Goal: Navigation & Orientation: Find specific page/section

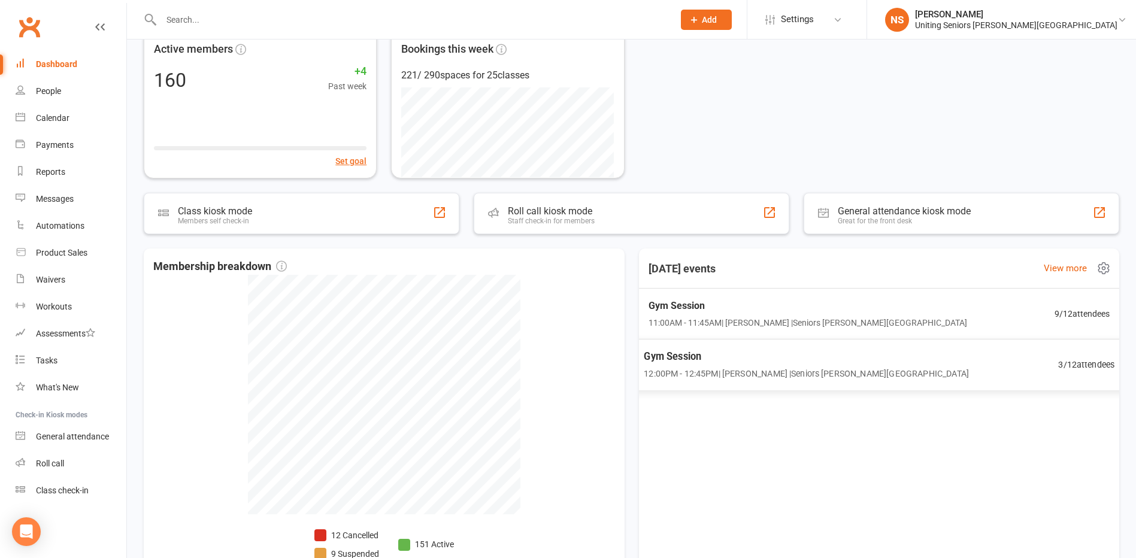
scroll to position [275, 0]
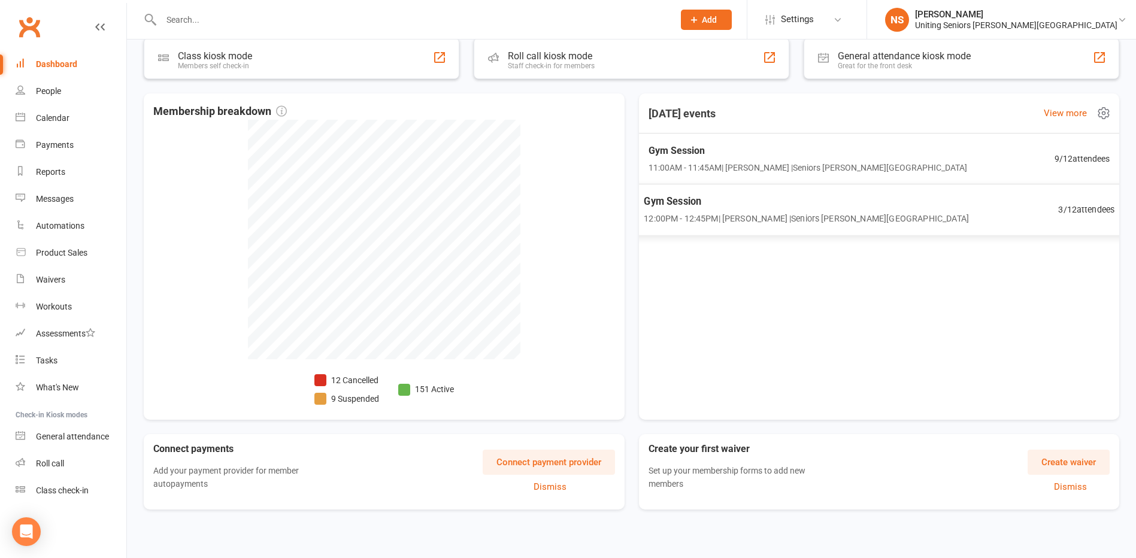
click at [785, 220] on span "12:00PM - 12:45PM | [PERSON_NAME] | Seniors [PERSON_NAME][GEOGRAPHIC_DATA]" at bounding box center [806, 219] width 325 height 14
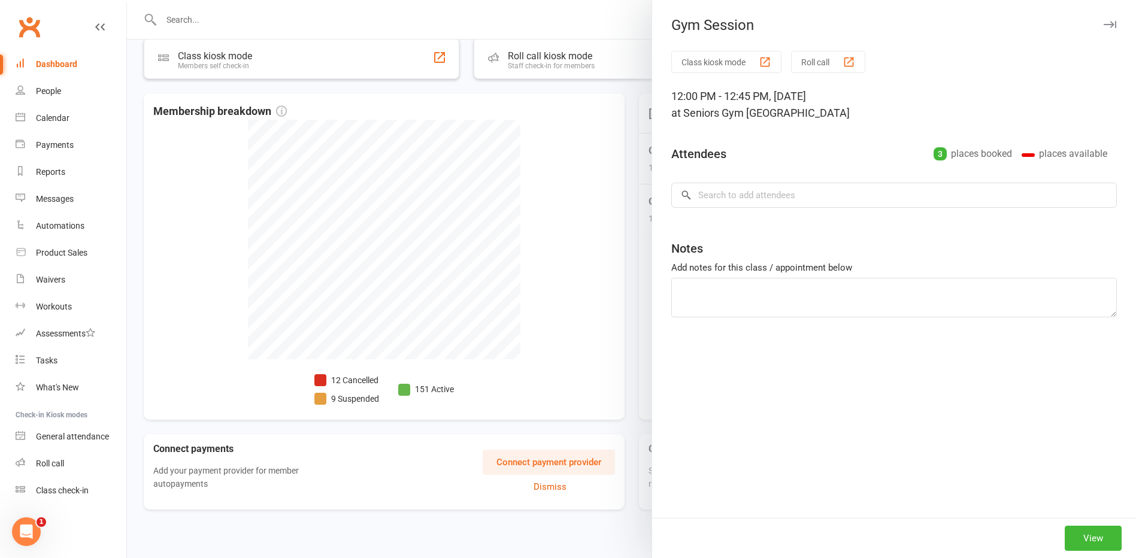
scroll to position [0, 0]
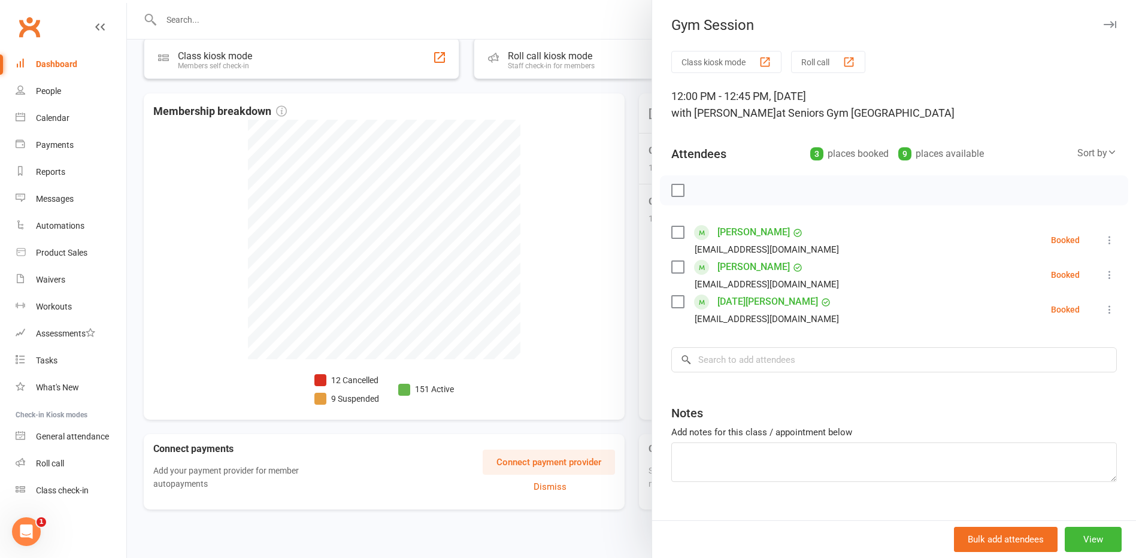
click at [631, 136] on div at bounding box center [631, 279] width 1009 height 558
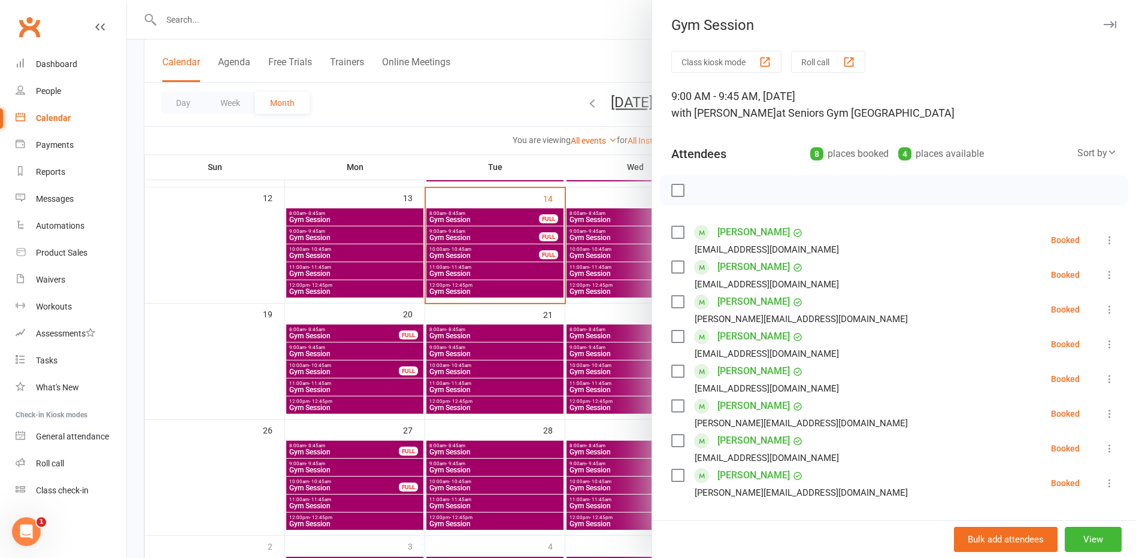
click at [57, 120] on div "Calendar" at bounding box center [53, 118] width 35 height 10
click at [1104, 25] on icon "button" at bounding box center [1110, 24] width 13 height 7
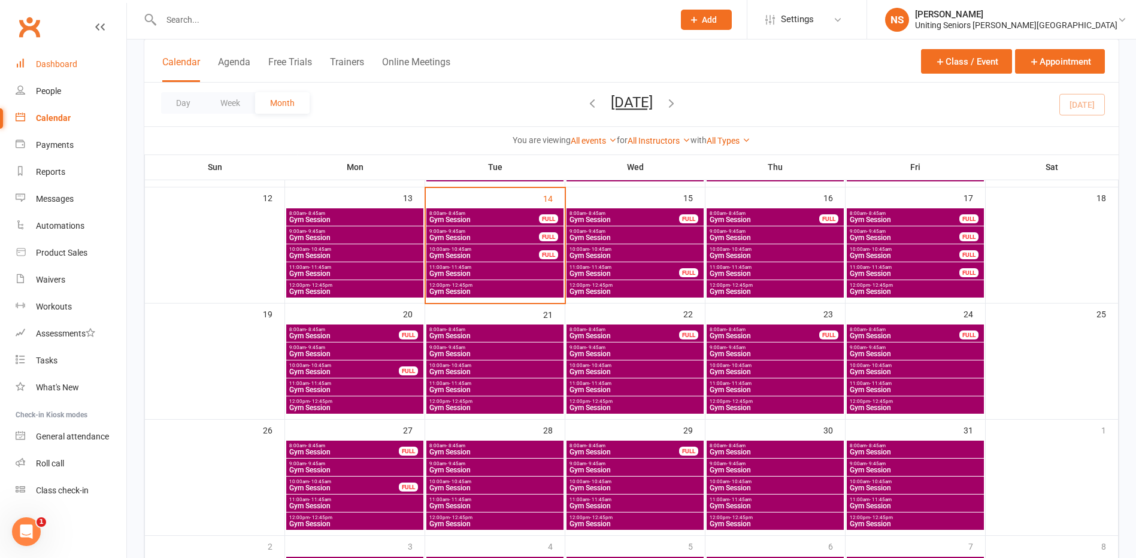
drag, startPoint x: 53, startPoint y: 67, endPoint x: 60, endPoint y: 60, distance: 9.7
click at [53, 67] on div "Dashboard" at bounding box center [56, 64] width 41 height 10
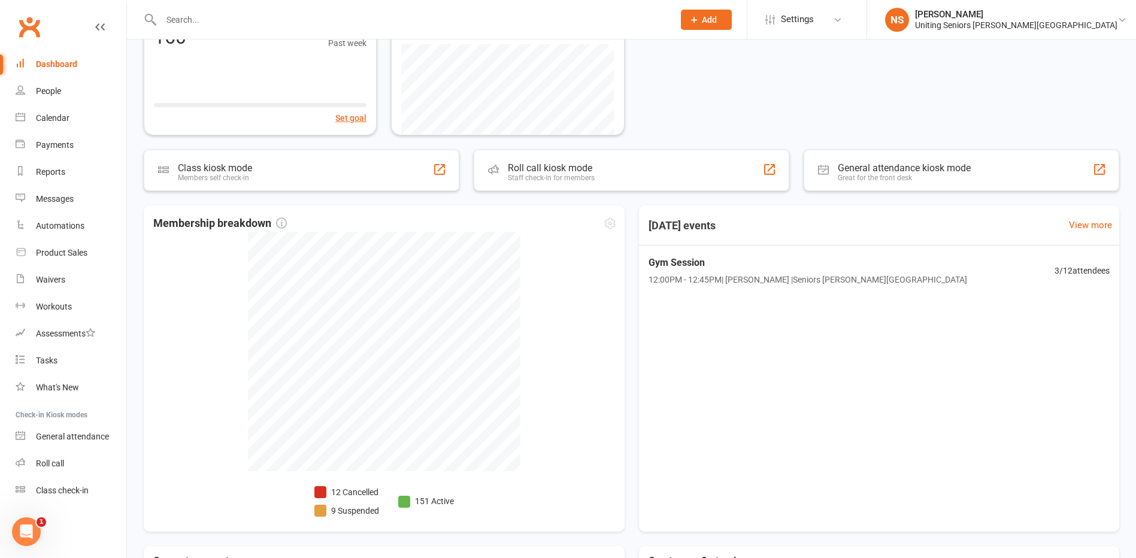
scroll to position [180, 0]
